Goal: Task Accomplishment & Management: Manage account settings

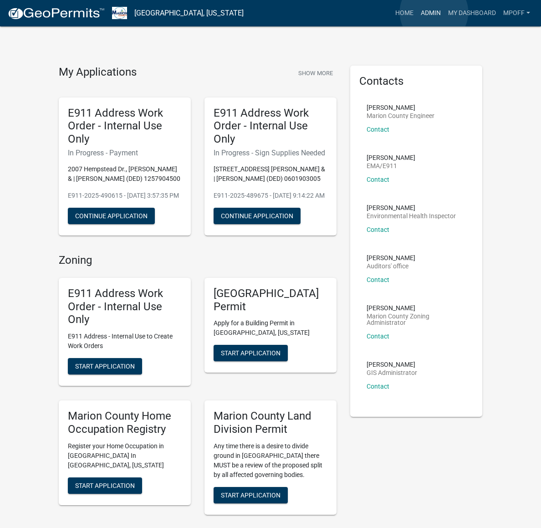
click at [434, 12] on link "Admin" at bounding box center [430, 13] width 27 height 17
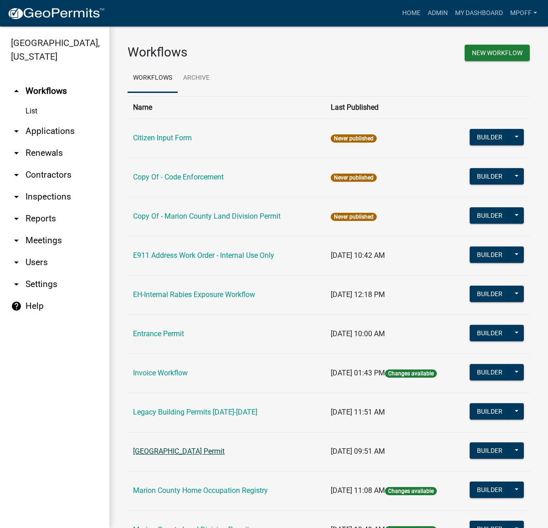
click at [180, 452] on link "[GEOGRAPHIC_DATA] Permit" at bounding box center [178, 451] width 91 height 9
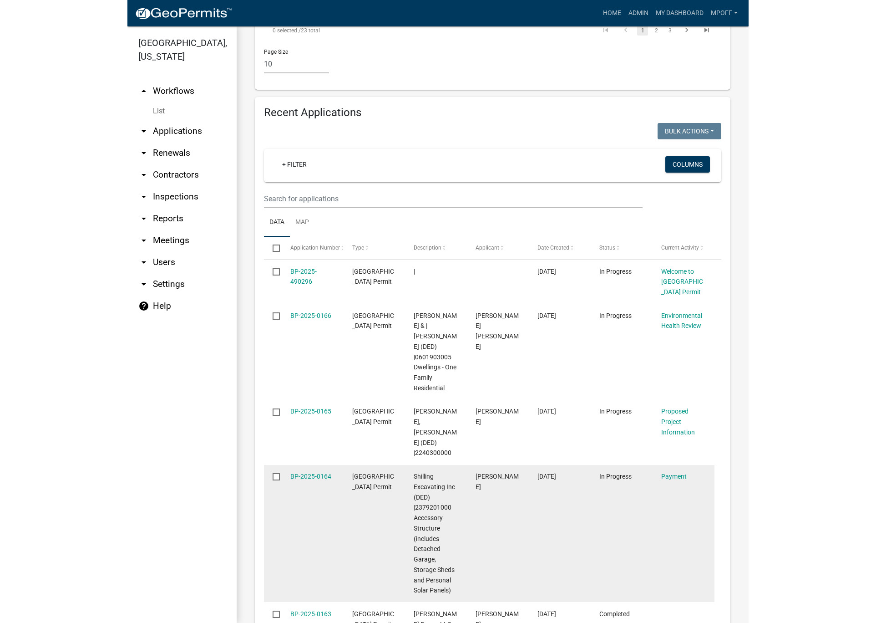
scroll to position [1639, 0]
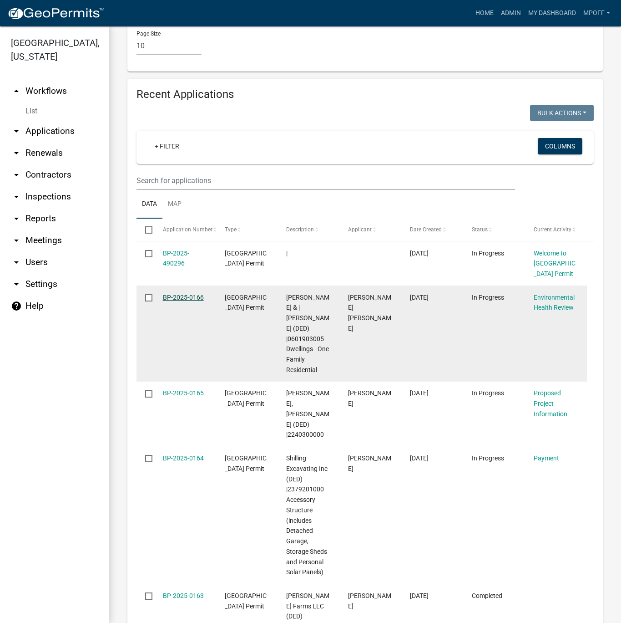
click at [173, 294] on link "BP-2025-0166" at bounding box center [183, 297] width 41 height 7
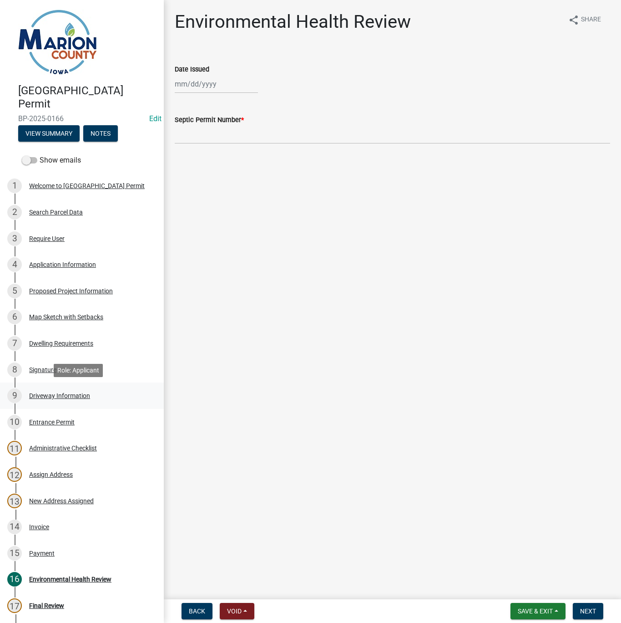
click at [66, 390] on div "9 Driveway Information" at bounding box center [78, 395] width 142 height 15
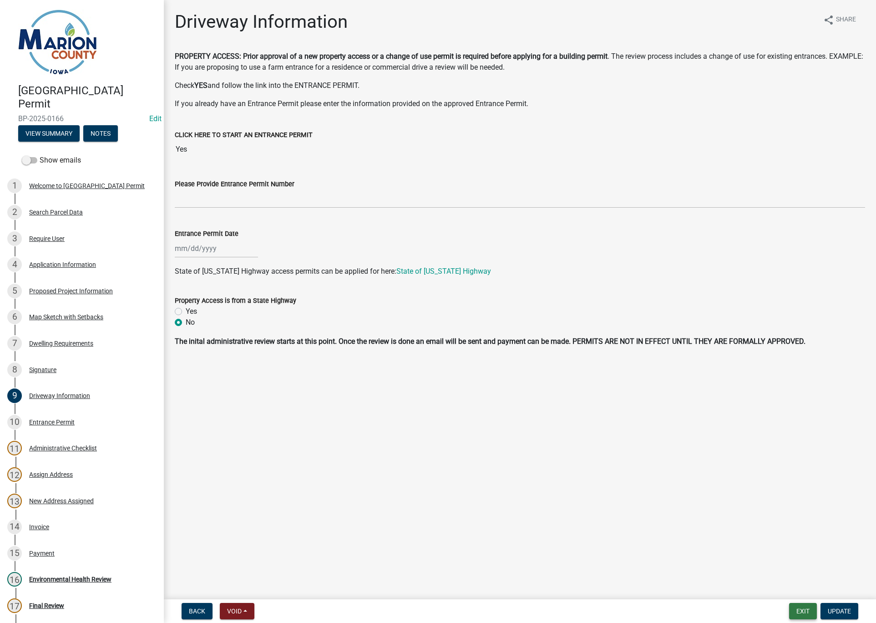
click at [547, 527] on button "Exit" at bounding box center [803, 611] width 28 height 16
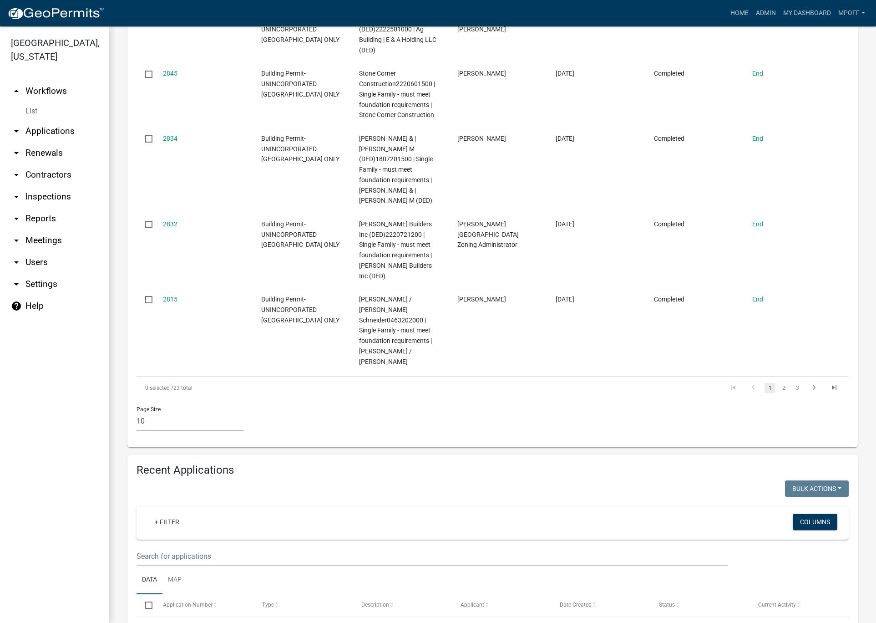
scroll to position [819, 0]
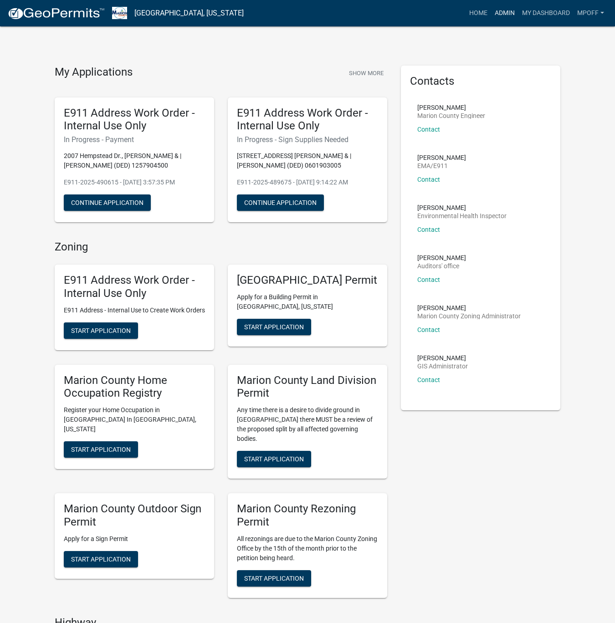
click at [501, 12] on link "Admin" at bounding box center [504, 13] width 27 height 17
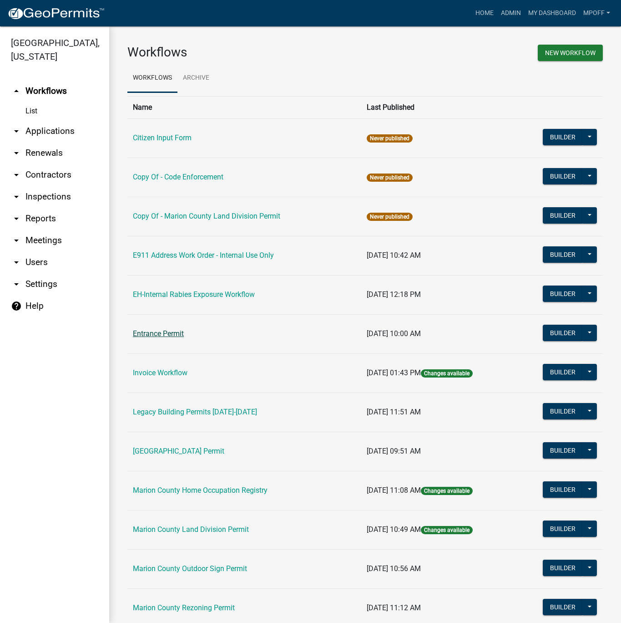
click at [158, 334] on link "Entrance Permit" at bounding box center [158, 333] width 51 height 9
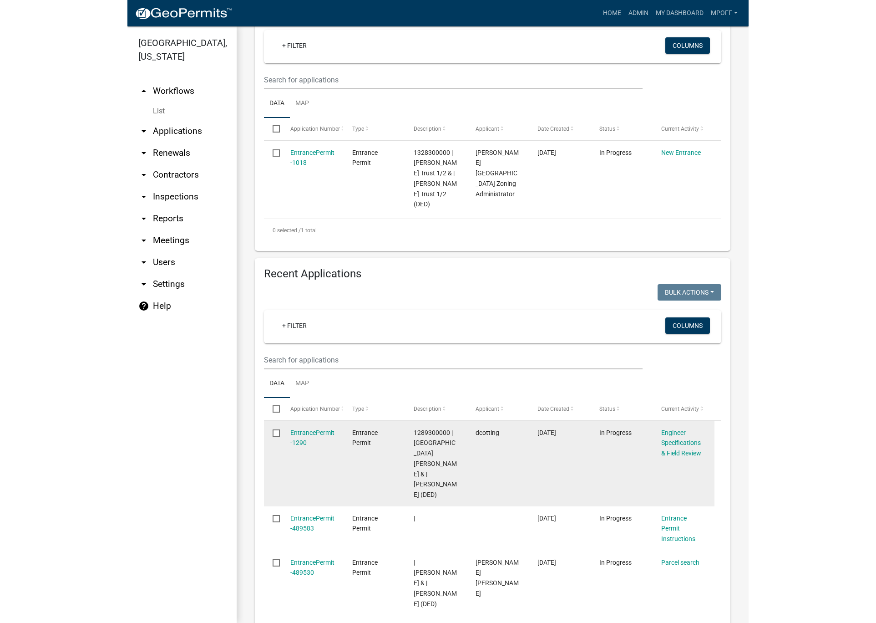
scroll to position [319, 0]
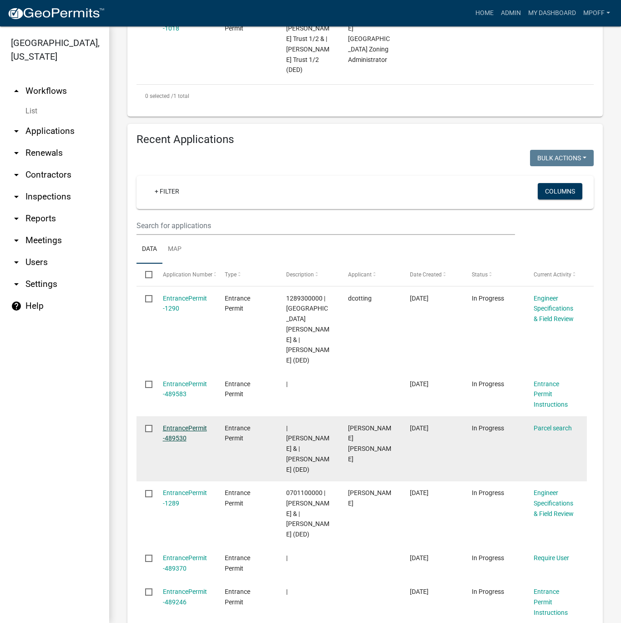
click at [173, 424] on link "EntrancePermit-489530" at bounding box center [185, 433] width 44 height 18
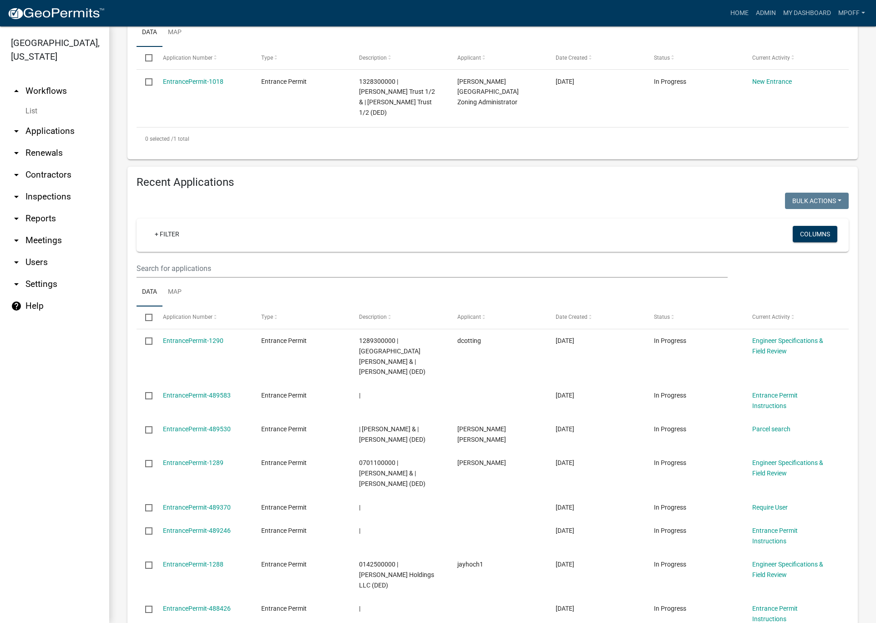
scroll to position [228, 0]
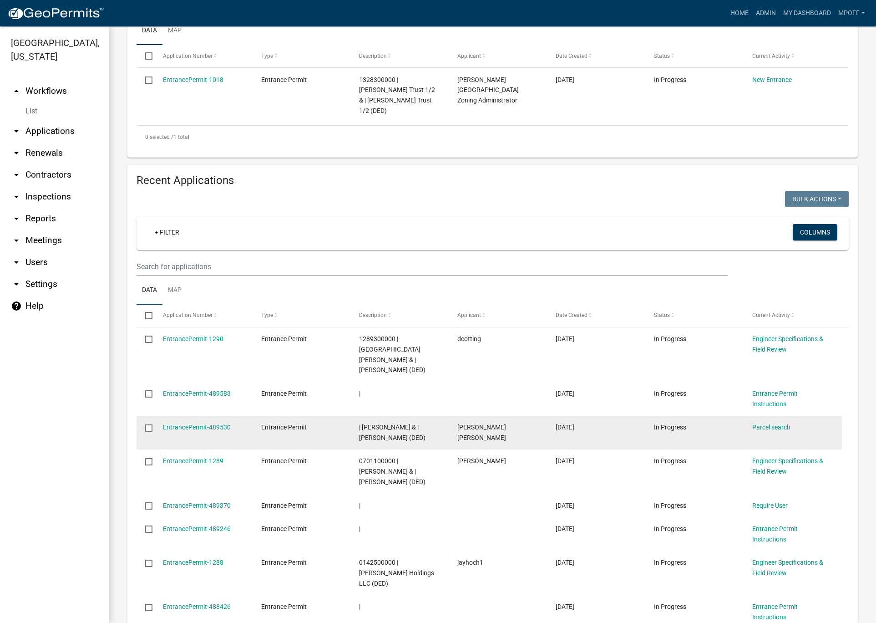
click at [148, 424] on input "checkbox" at bounding box center [148, 427] width 6 height 6
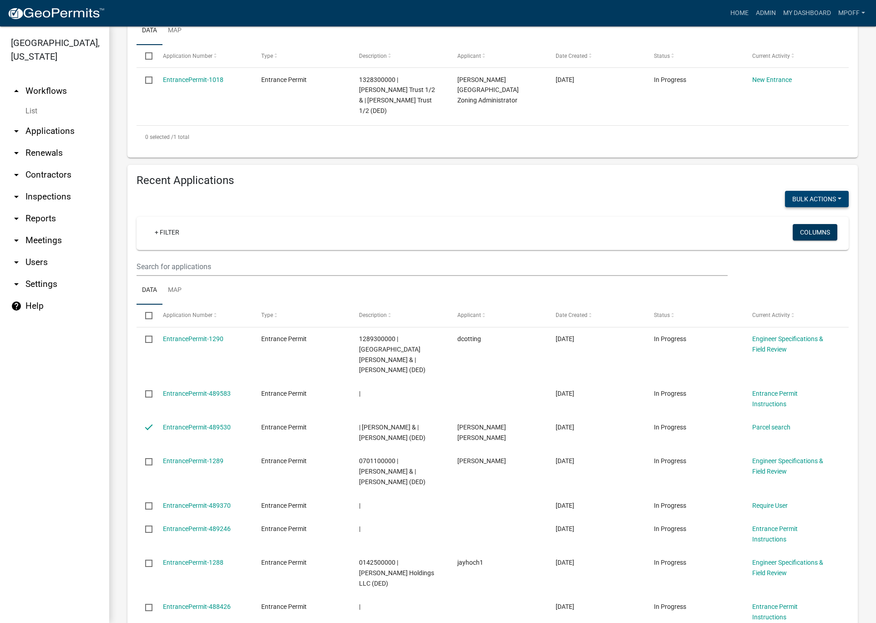
click at [621, 201] on button "Bulk Actions" at bounding box center [817, 199] width 64 height 16
click at [621, 226] on button "Void" at bounding box center [812, 223] width 73 height 22
checkbox input "false"
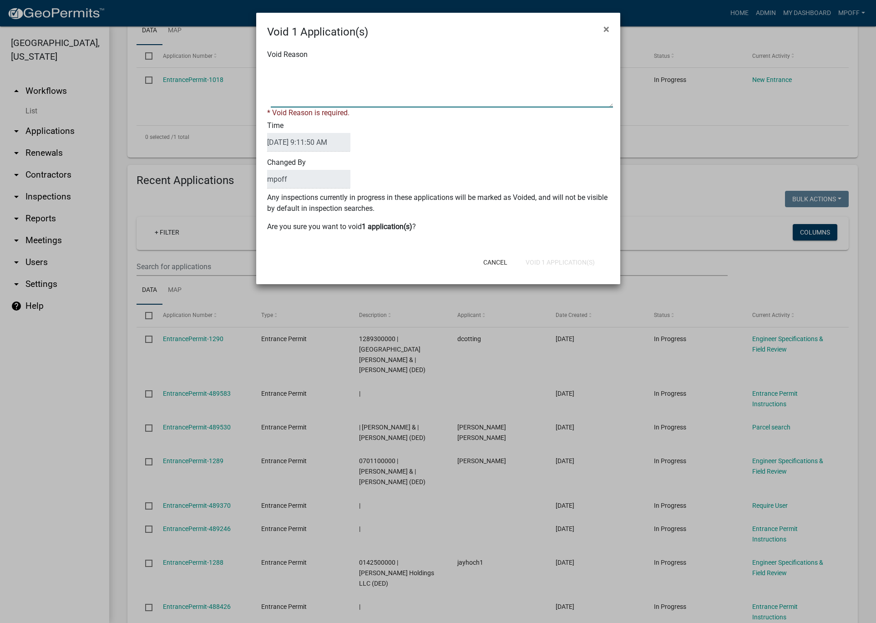
click at [316, 81] on textarea "Void Reason" at bounding box center [442, 85] width 342 height 46
type textarea "private [GEOGRAPHIC_DATA]."
click at [538, 260] on div "Cancel Void 1 Application(s)" at bounding box center [498, 262] width 224 height 24
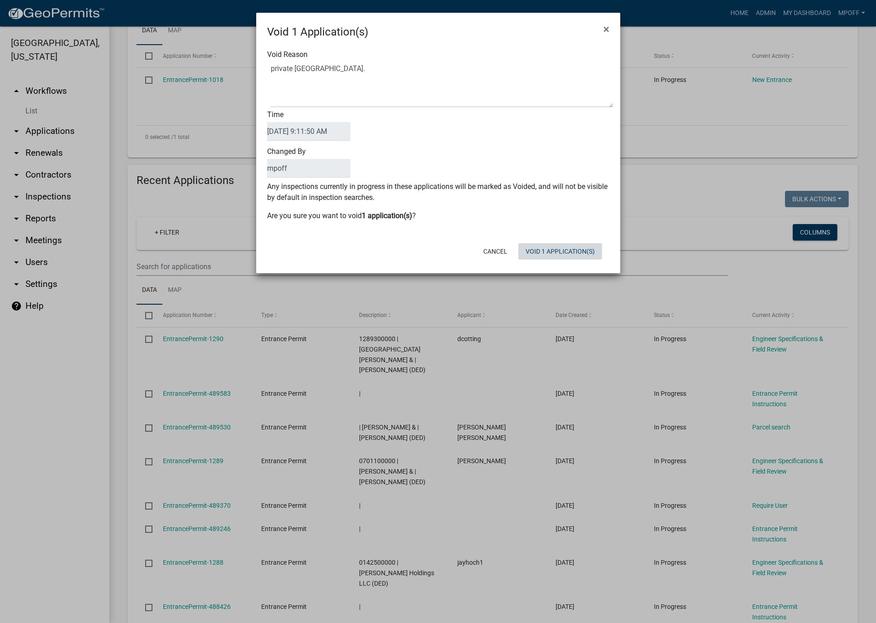
click at [550, 247] on button "Void 1 Application(s)" at bounding box center [560, 251] width 84 height 16
